Goal: Task Accomplishment & Management: Manage account settings

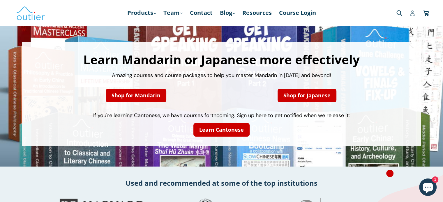
click at [411, 13] on icon at bounding box center [412, 13] width 4 height 6
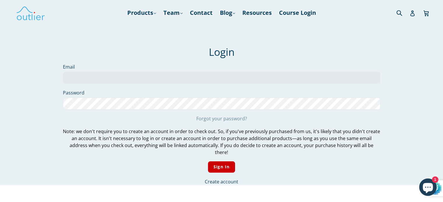
click at [237, 118] on link "Forgot your password?" at bounding box center [221, 119] width 51 height 6
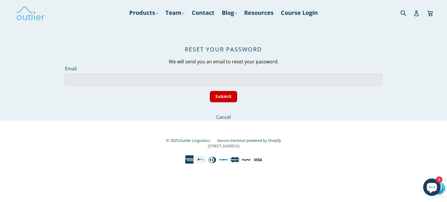
click at [232, 79] on input "Email" at bounding box center [223, 80] width 317 height 12
type input "anton.seats@gmail.com"
click at [230, 96] on input "Submit" at bounding box center [224, 96] width 28 height 11
